Goal: Check status: Check status

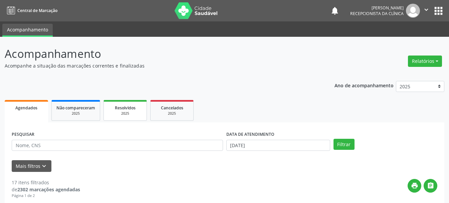
click at [129, 114] on div "2025" at bounding box center [124, 113] width 33 height 5
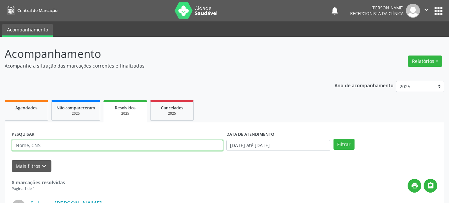
click at [82, 148] on input "text" at bounding box center [117, 145] width 211 height 11
type input "[PERSON_NAME]"
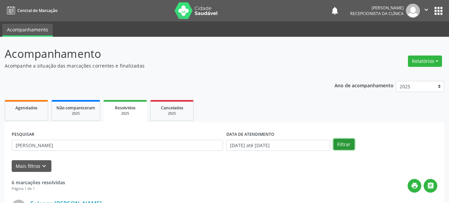
click at [342, 149] on button "Filtrar" at bounding box center [343, 144] width 21 height 11
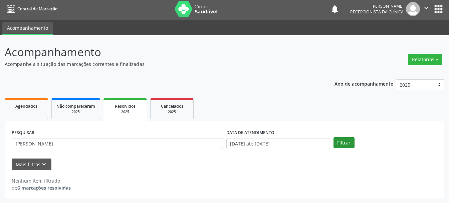
scroll to position [2, 0]
click at [18, 110] on link "Agendados" at bounding box center [26, 108] width 43 height 21
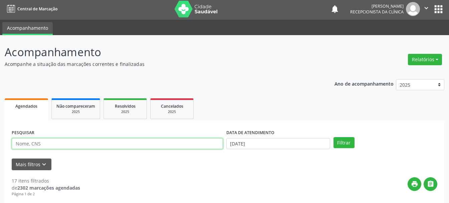
click at [64, 147] on input "text" at bounding box center [117, 143] width 211 height 11
type input "[PERSON_NAME]"
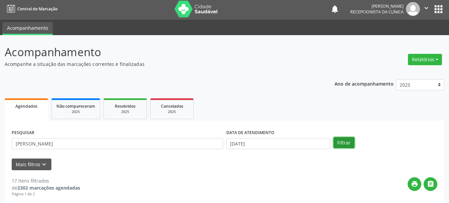
click at [344, 143] on button "Filtrar" at bounding box center [343, 142] width 21 height 11
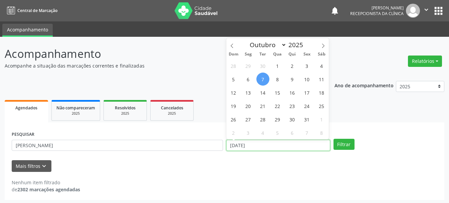
drag, startPoint x: 271, startPoint y: 144, endPoint x: 238, endPoint y: 150, distance: 32.8
click at [238, 150] on input "[DATE]" at bounding box center [278, 145] width 104 height 11
drag, startPoint x: 259, startPoint y: 173, endPoint x: 246, endPoint y: 158, distance: 20.1
click at [260, 173] on div "Nenhum item filtrado de 2302 marcações agendadas" at bounding box center [225, 182] width 426 height 21
select select "9"
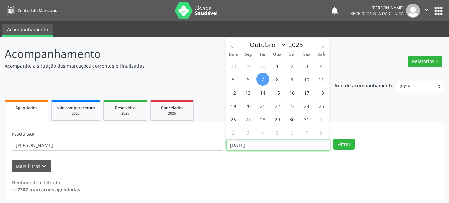
drag, startPoint x: 259, startPoint y: 143, endPoint x: 205, endPoint y: 145, distance: 54.1
click at [205, 145] on div "PESQUISAR [PERSON_NAME] DATA DE ATENDIMENTO [DATE] Filtrar" at bounding box center [224, 142] width 429 height 26
click at [345, 145] on button "Filtrar" at bounding box center [343, 144] width 21 height 11
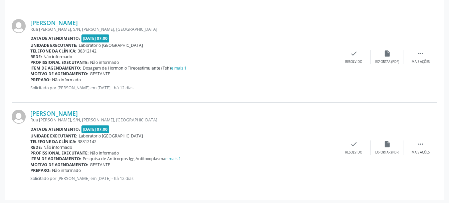
scroll to position [369, 0]
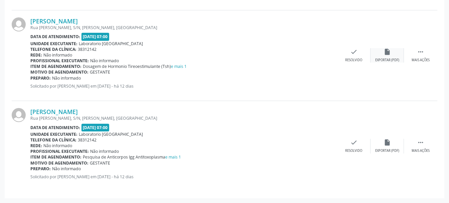
click at [384, 52] on icon "insert_drive_file" at bounding box center [387, 51] width 7 height 7
click at [388, 149] on div "Exportar (PDF)" at bounding box center [387, 150] width 24 height 5
